Goal: Navigation & Orientation: Find specific page/section

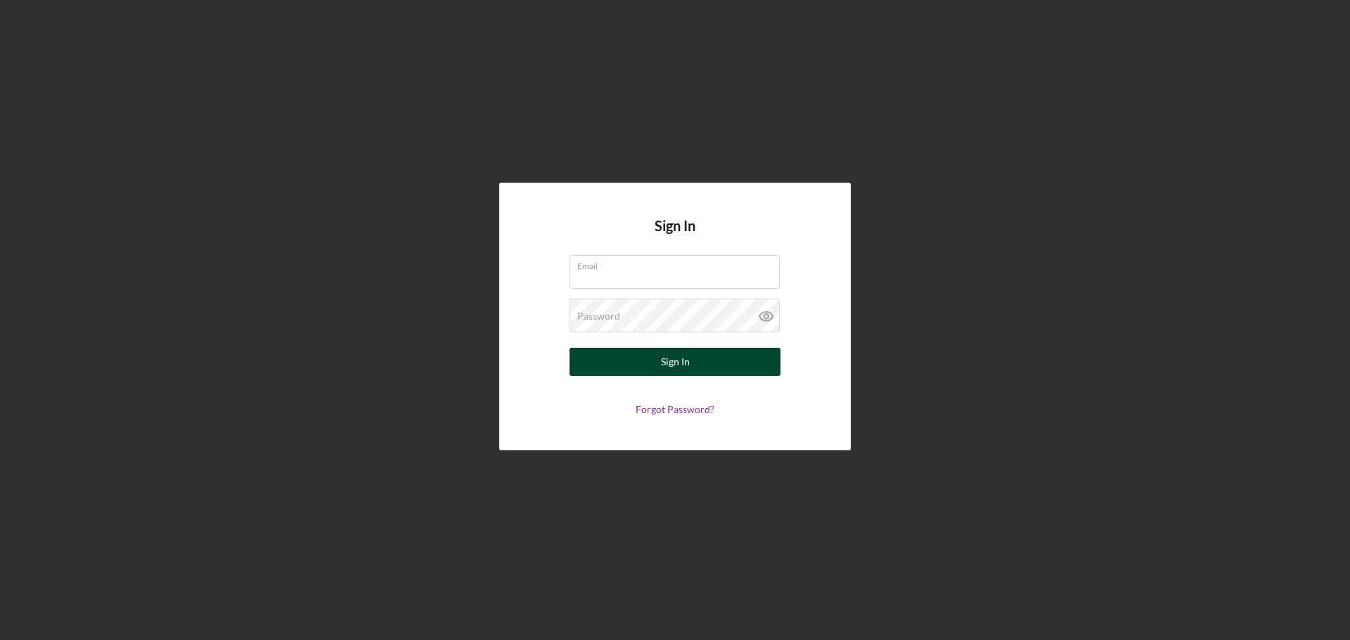
type input "[EMAIL_ADDRESS][DOMAIN_NAME]"
click at [686, 366] on div "Sign In" at bounding box center [675, 362] width 29 height 28
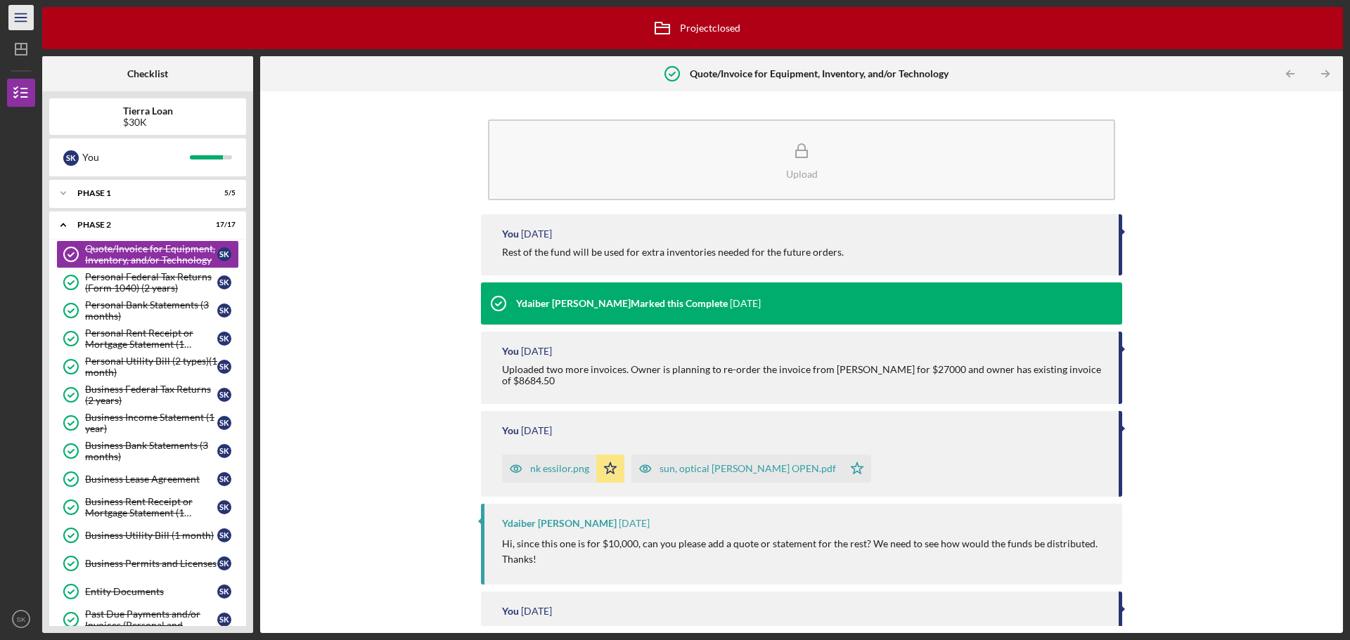
click at [11, 14] on icon "Icon/Menu" at bounding box center [22, 18] width 32 height 32
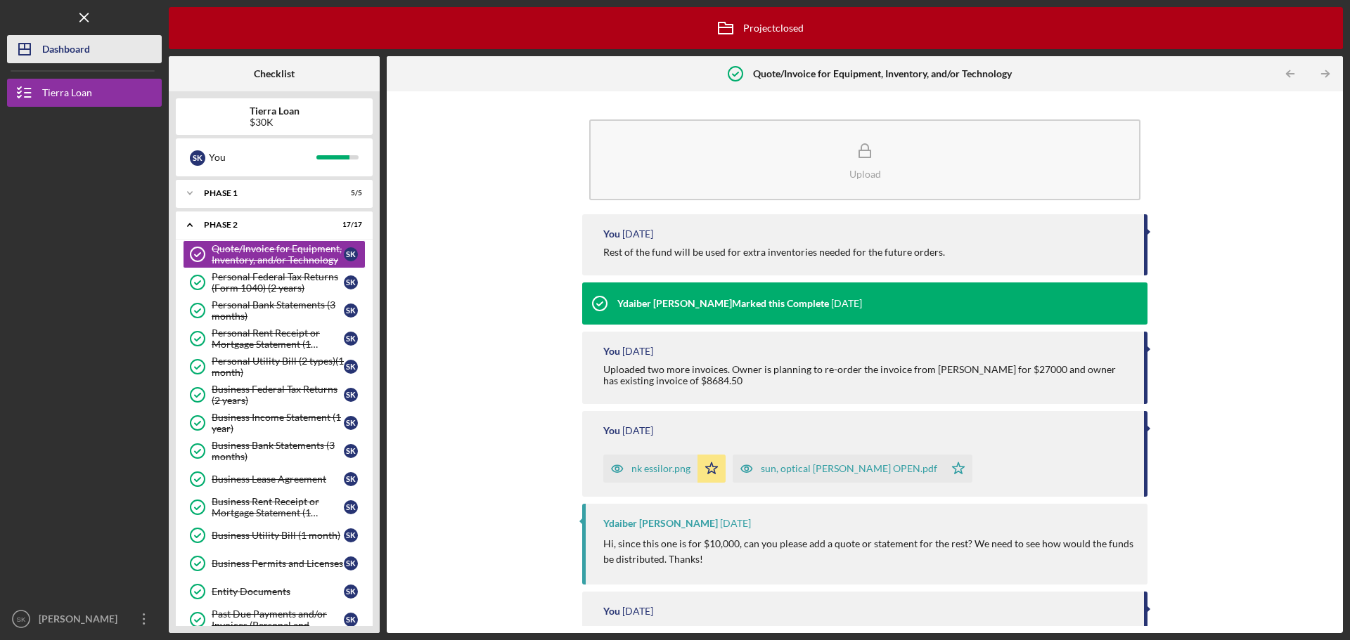
click at [79, 54] on div "Dashboard" at bounding box center [66, 51] width 48 height 32
